Goal: Task Accomplishment & Management: Manage account settings

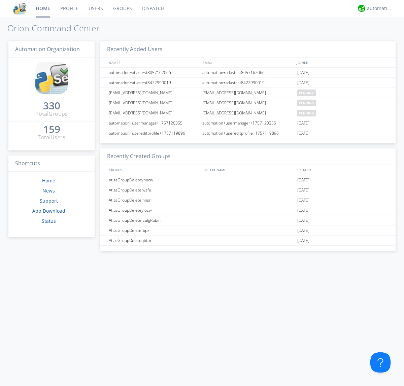
click at [95, 8] on link "Users" at bounding box center [95, 8] width 25 height 17
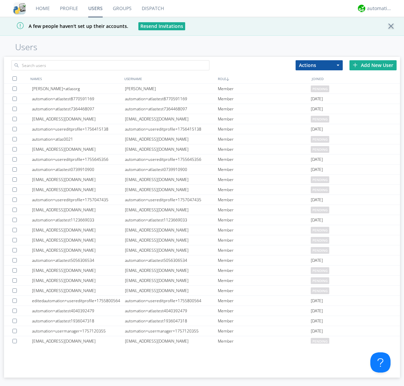
click at [373, 65] on div "Add New User" at bounding box center [372, 65] width 47 height 10
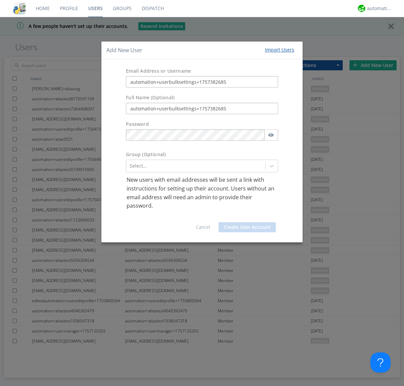
type input "automation+userbulksettings+1757382685"
click at [247, 227] on button "Create User Account" at bounding box center [247, 227] width 57 height 10
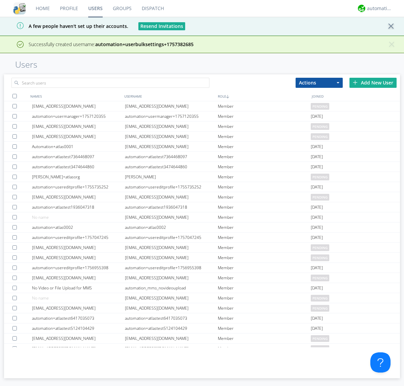
click at [373, 82] on div "Add New User" at bounding box center [372, 83] width 47 height 10
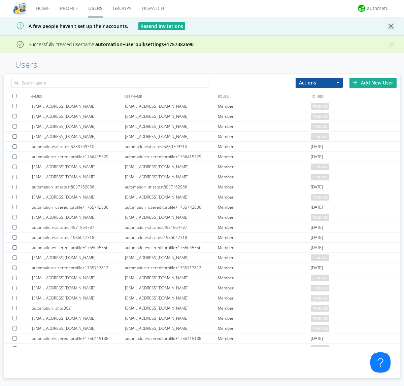
click at [373, 82] on div "Add New User" at bounding box center [372, 83] width 47 height 10
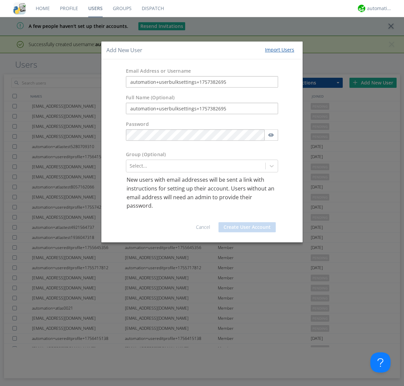
type input "automation+userbulksettings+1757382695"
click at [247, 227] on button "Create User Account" at bounding box center [247, 227] width 57 height 10
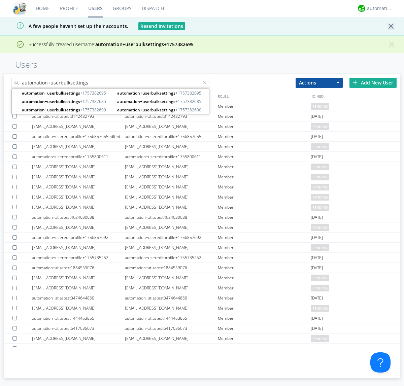
type input "automation+userbulksettings"
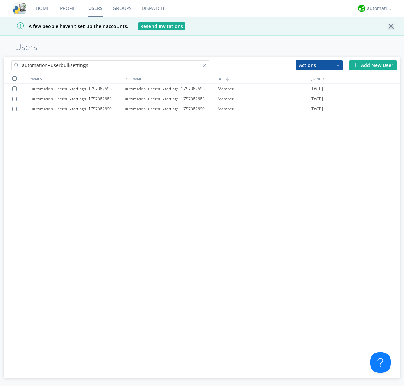
click at [14, 78] on div at bounding box center [14, 78] width 4 height 4
click at [319, 65] on button "Actions" at bounding box center [319, 65] width 47 height 10
click at [0, 0] on link "Edit Settings" at bounding box center [0, 0] width 0 height 0
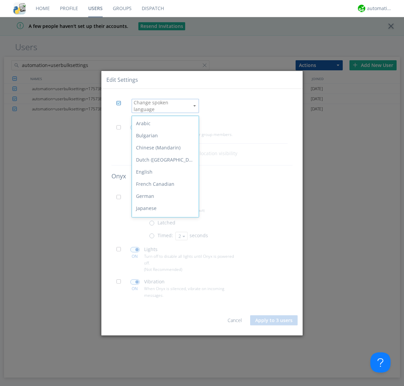
click at [164, 287] on div "Spanish" at bounding box center [165, 293] width 67 height 12
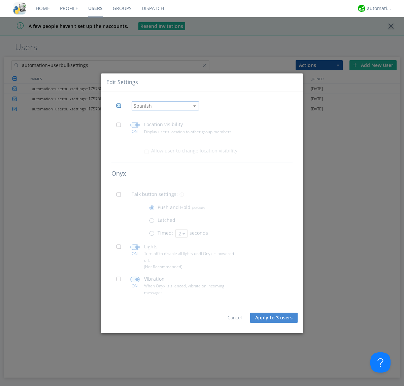
click at [121, 127] on span at bounding box center [120, 127] width 8 height 8
click at [0, 0] on input "checkbox" at bounding box center [0, 0] width 0 height 0
click at [135, 125] on span at bounding box center [134, 125] width 9 height 5
click at [0, 0] on input "checkbox" at bounding box center [0, 0] width 0 height 0
click at [121, 197] on span at bounding box center [120, 197] width 8 height 8
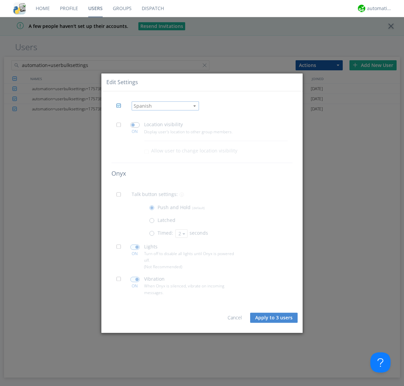
click at [0, 0] on input "checkbox" at bounding box center [0, 0] width 0 height 0
click at [153, 235] on span at bounding box center [153, 235] width 8 height 8
click at [0, 0] on input "radio" at bounding box center [0, 0] width 0 height 0
click at [181, 233] on button "2" at bounding box center [181, 233] width 12 height 8
click at [0, 0] on link "3" at bounding box center [0, 0] width 0 height 0
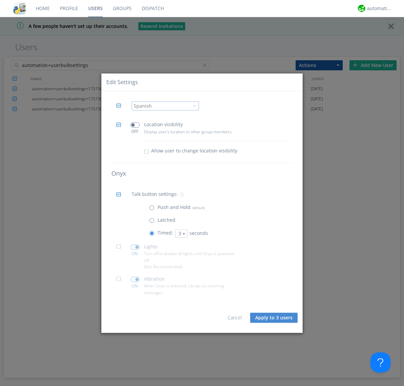
click at [121, 249] on span at bounding box center [120, 249] width 8 height 8
click at [0, 0] on input "checkbox" at bounding box center [0, 0] width 0 height 0
click at [135, 247] on span at bounding box center [134, 246] width 9 height 5
click at [0, 0] on input "checkbox" at bounding box center [0, 0] width 0 height 0
click at [121, 281] on span at bounding box center [120, 281] width 8 height 8
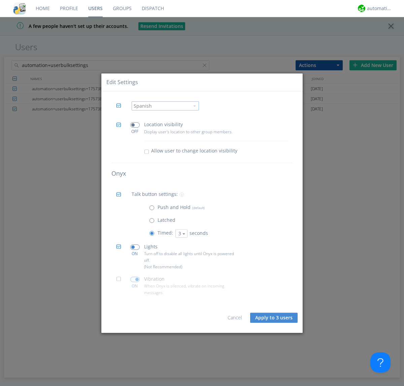
click at [0, 0] on input "checkbox" at bounding box center [0, 0] width 0 height 0
click at [135, 279] on span at bounding box center [134, 279] width 9 height 5
click at [0, 0] on input "checkbox" at bounding box center [0, 0] width 0 height 0
click at [274, 318] on button "Apply to 3 users" at bounding box center [273, 318] width 47 height 10
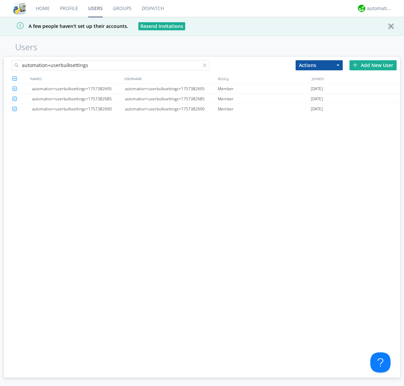
click at [95, 8] on link "Users" at bounding box center [95, 8] width 25 height 17
click at [206, 66] on div at bounding box center [206, 66] width 7 height 7
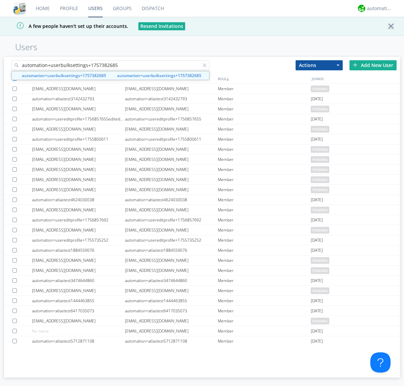
type input "automation+userbulksettings+1757382685"
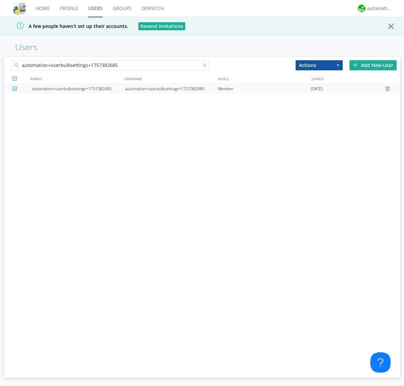
click at [171, 89] on div "automation+userbulksettings+1757382685" at bounding box center [171, 89] width 93 height 10
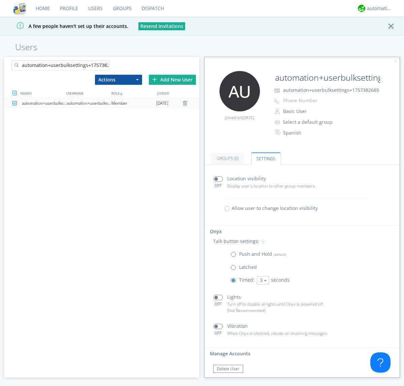
scroll to position [11, 0]
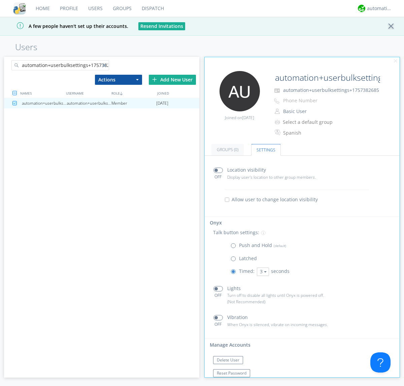
click at [105, 66] on div at bounding box center [105, 66] width 7 height 7
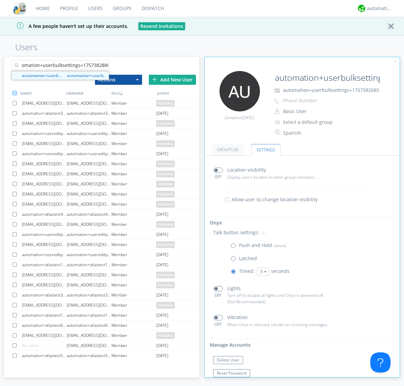
type input "automation+userbulksettings+1757382690"
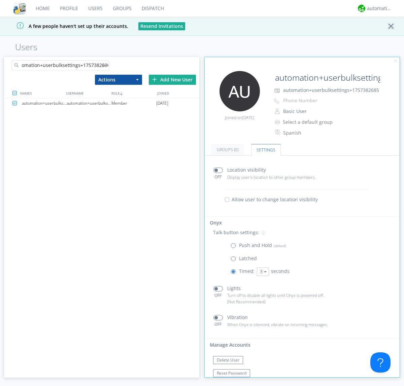
click at [89, 103] on div "automation+userbulksettings+1757382690" at bounding box center [89, 103] width 45 height 10
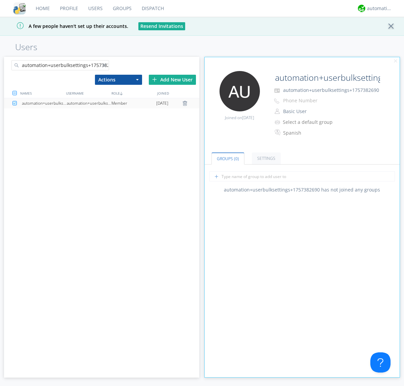
click at [265, 158] on link "Settings" at bounding box center [266, 159] width 29 height 12
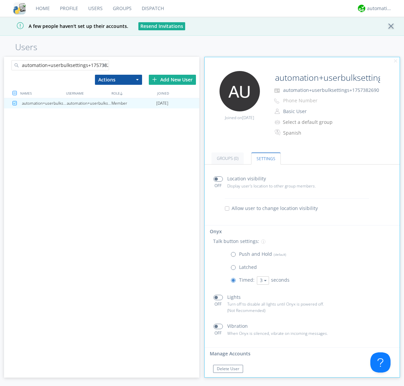
scroll to position [11, 0]
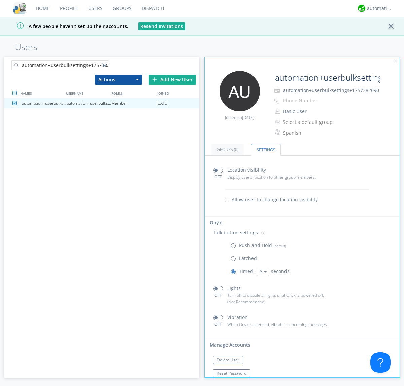
click at [105, 66] on div at bounding box center [105, 66] width 7 height 7
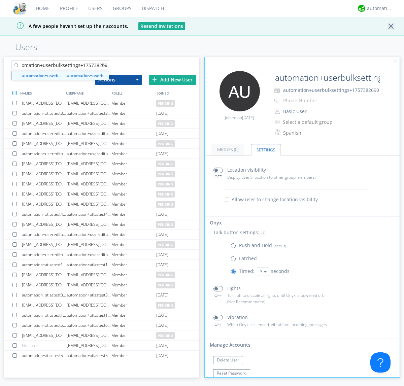
type input "automation+userbulksettings+1757382695"
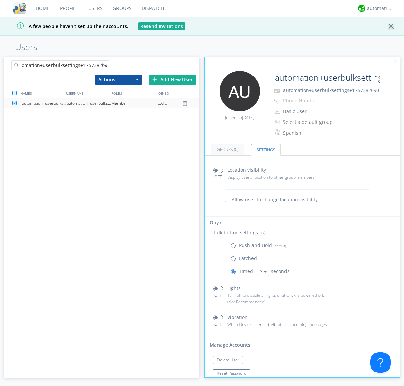
click at [89, 103] on div "automation+userbulksettings+1757382695" at bounding box center [89, 103] width 45 height 10
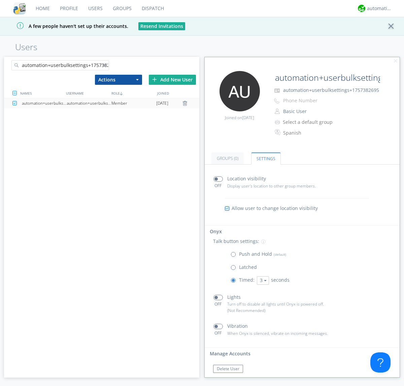
scroll to position [11, 0]
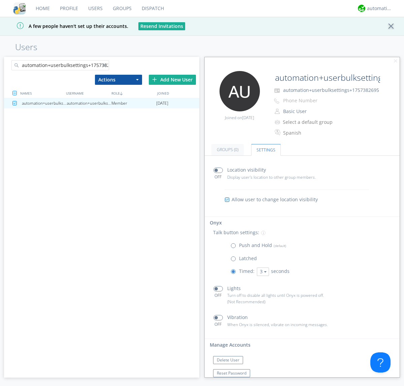
click at [95, 8] on link "Users" at bounding box center [95, 8] width 25 height 17
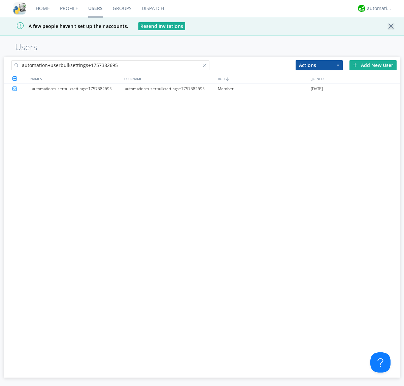
click at [206, 66] on div at bounding box center [206, 66] width 7 height 7
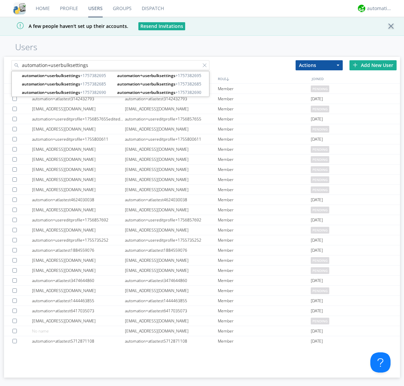
type input "automation+userbulksettings"
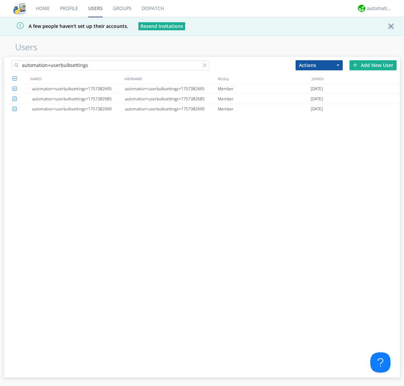
click at [319, 65] on button "Actions" at bounding box center [319, 65] width 47 height 10
click at [0, 0] on link "Delete User" at bounding box center [0, 0] width 0 height 0
